Goal: Navigation & Orientation: Go to known website

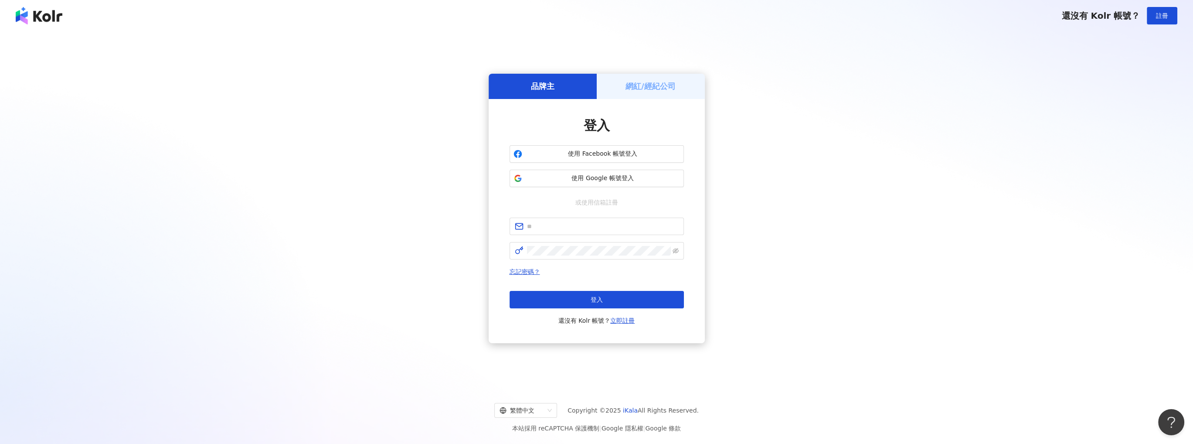
click at [34, 15] on img at bounding box center [39, 15] width 47 height 17
click at [634, 91] on h5 "網紅/經紀公司" at bounding box center [650, 86] width 50 height 11
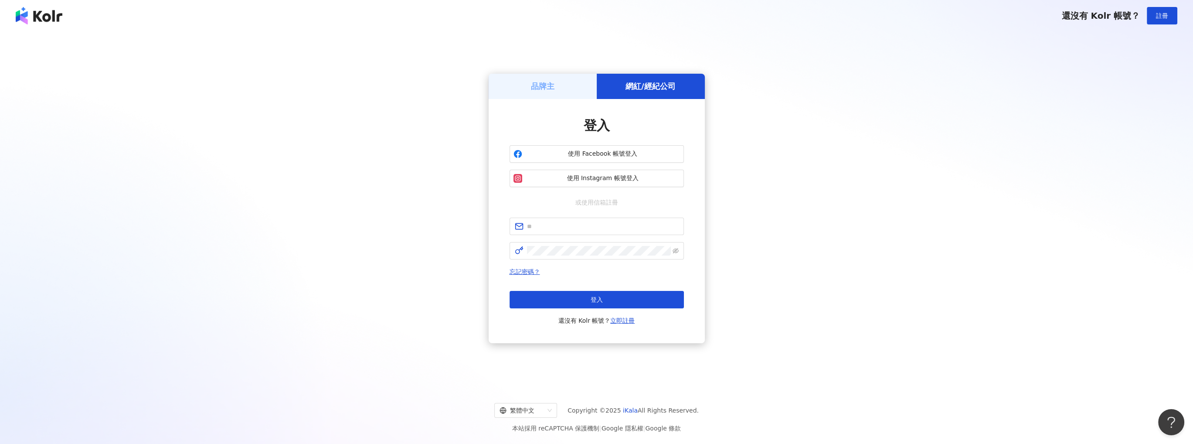
click at [577, 91] on div "品牌主" at bounding box center [543, 86] width 108 height 25
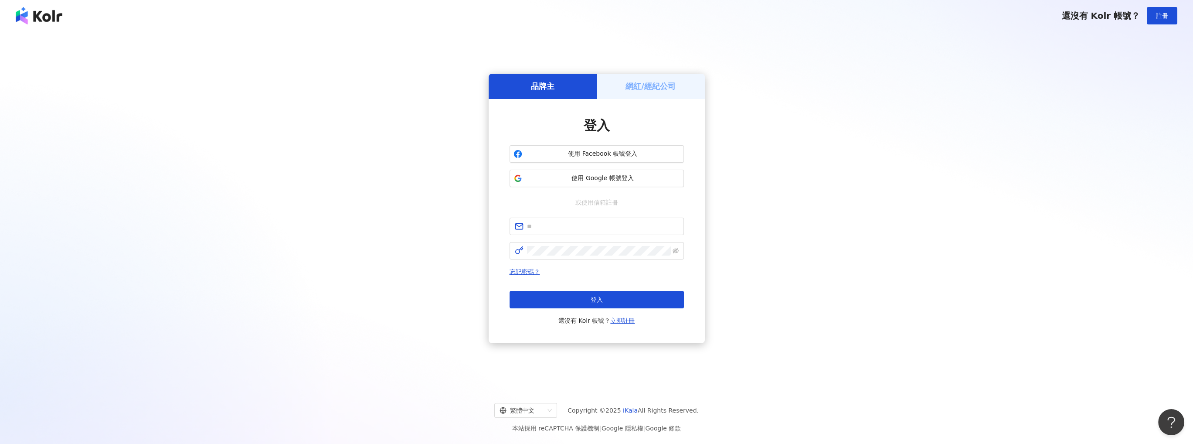
click at [648, 85] on h5 "網紅/經紀公司" at bounding box center [650, 86] width 50 height 11
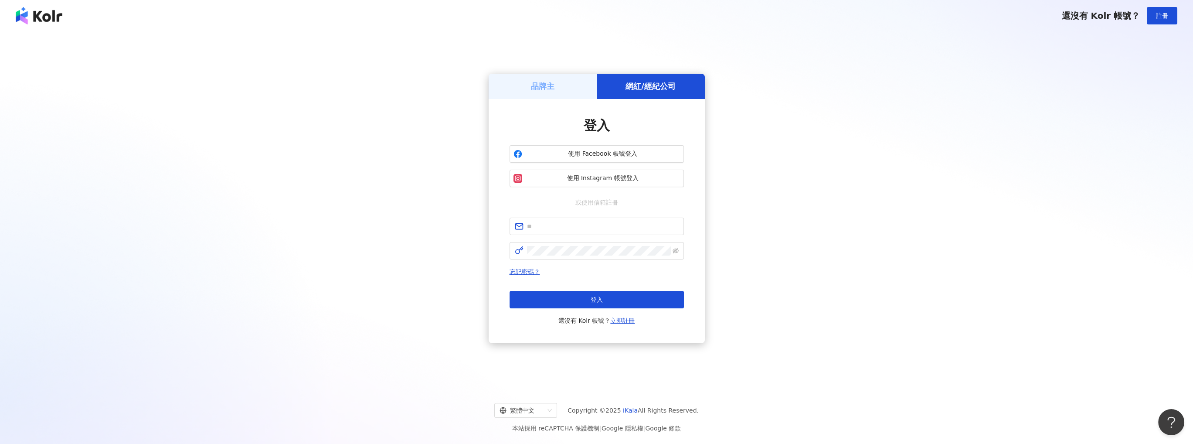
click at [582, 92] on div "品牌主" at bounding box center [543, 86] width 108 height 25
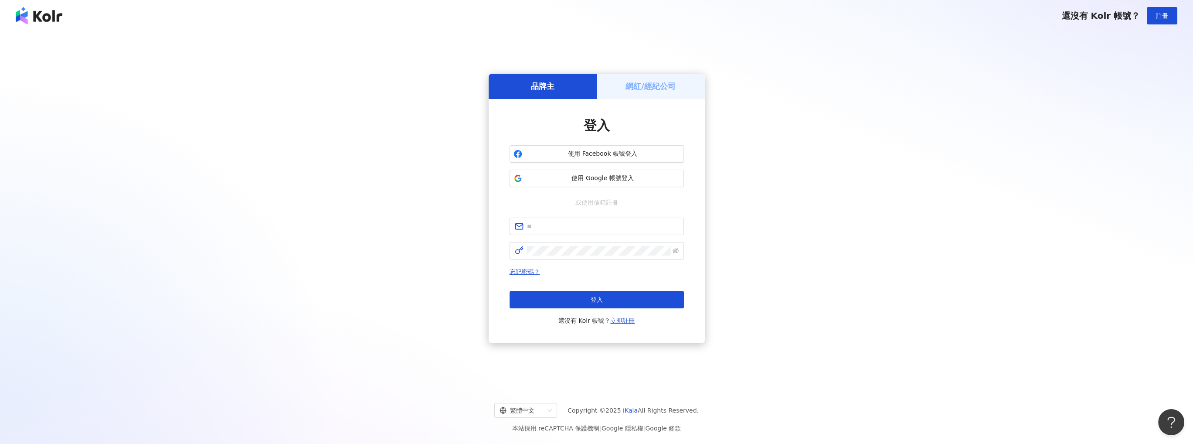
click at [44, 9] on img at bounding box center [39, 15] width 47 height 17
click at [1168, 411] on button "Open Beacon popover" at bounding box center [1169, 420] width 26 height 26
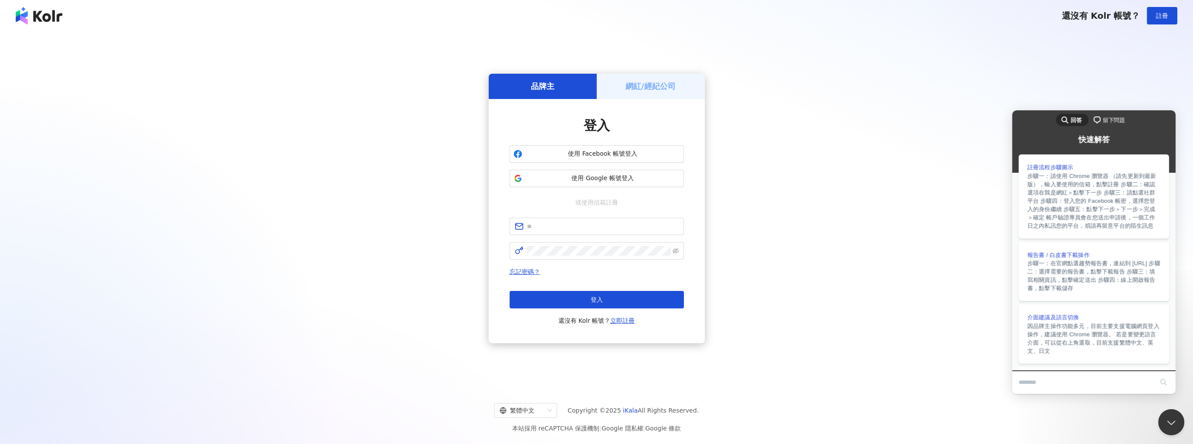
click at [1097, 119] on span "chat-square" at bounding box center [1097, 120] width 10 height 10
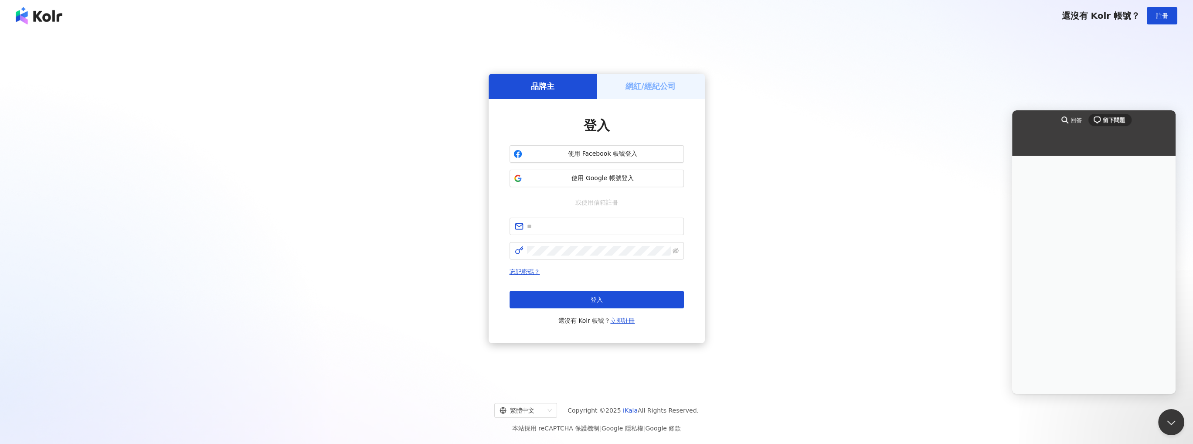
click at [50, 10] on img at bounding box center [39, 15] width 47 height 17
